Goal: Browse casually: Explore the website without a specific task or goal

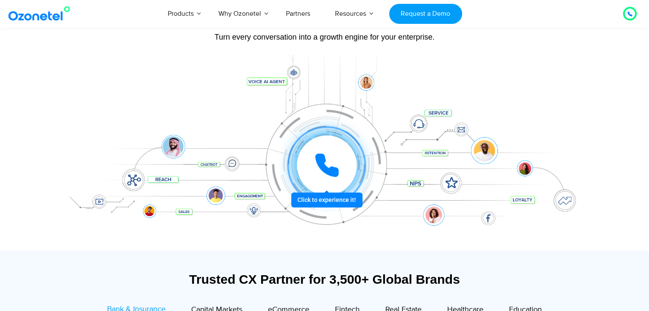
click at [314, 164] on icon at bounding box center [327, 166] width 26 height 26
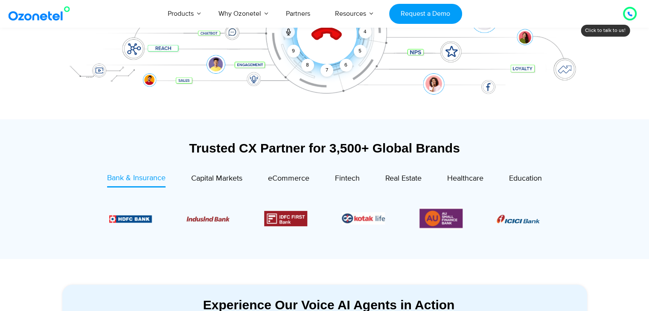
scroll to position [171, 0]
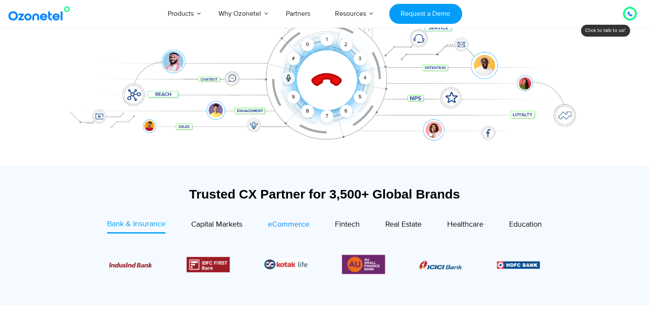
click at [275, 224] on span "eCommerce" at bounding box center [288, 224] width 41 height 9
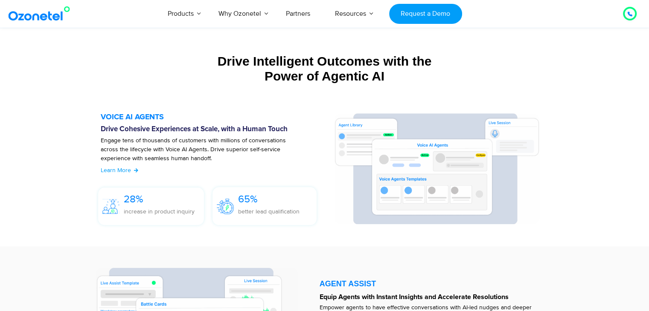
scroll to position [811, 0]
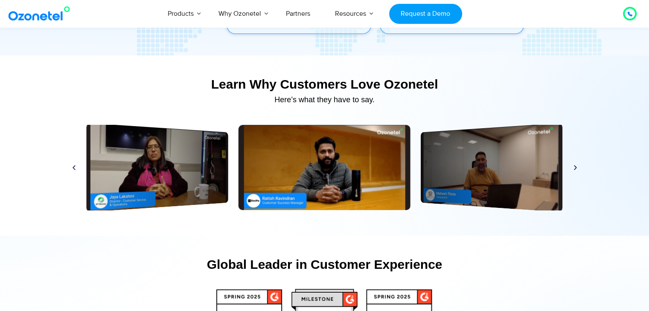
scroll to position [4026, 0]
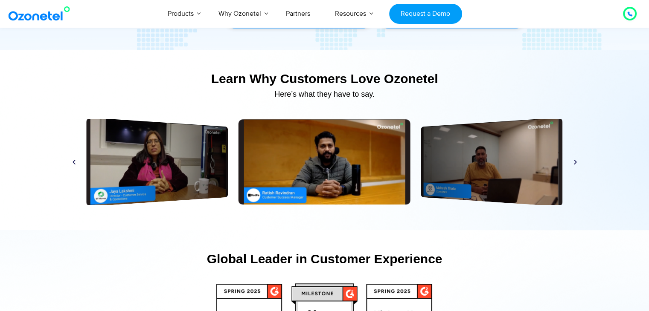
click at [575, 160] on icon "Next slide" at bounding box center [575, 162] width 6 height 6
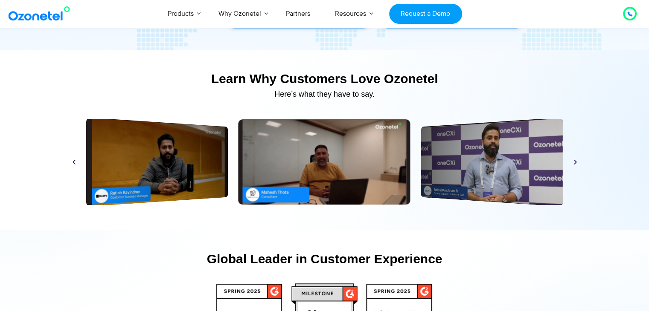
click at [575, 160] on icon "Next slide" at bounding box center [575, 162] width 6 height 6
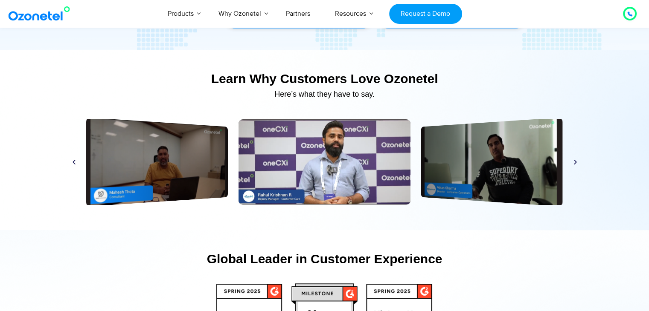
click at [575, 160] on icon "Next slide" at bounding box center [575, 162] width 6 height 6
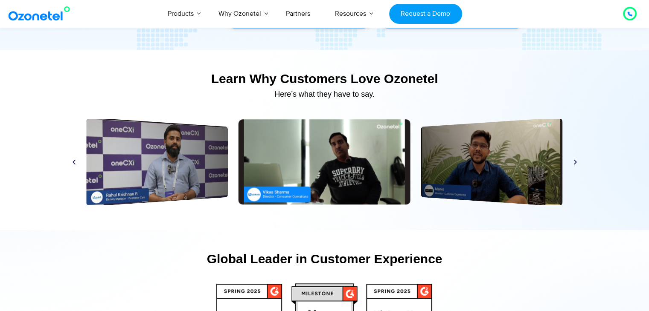
click at [575, 160] on icon "Next slide" at bounding box center [575, 162] width 6 height 6
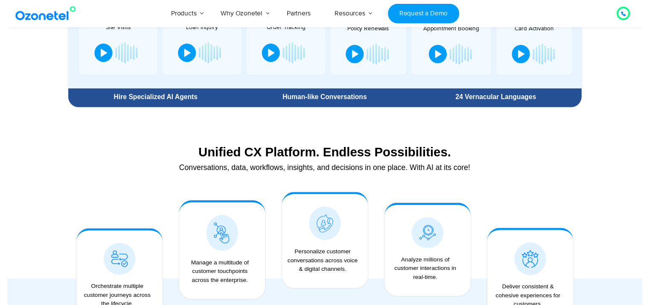
scroll to position [0, 0]
